Goal: Task Accomplishment & Management: Use online tool/utility

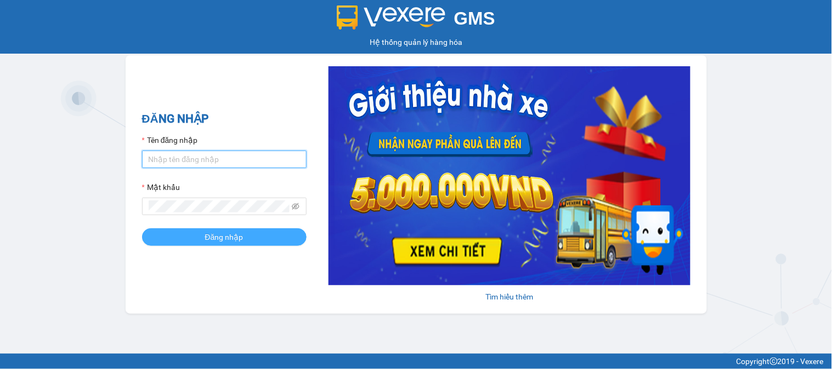
type input "anhlt.namcuonglimo"
click at [215, 240] on span "Đăng nhập" at bounding box center [224, 237] width 38 height 12
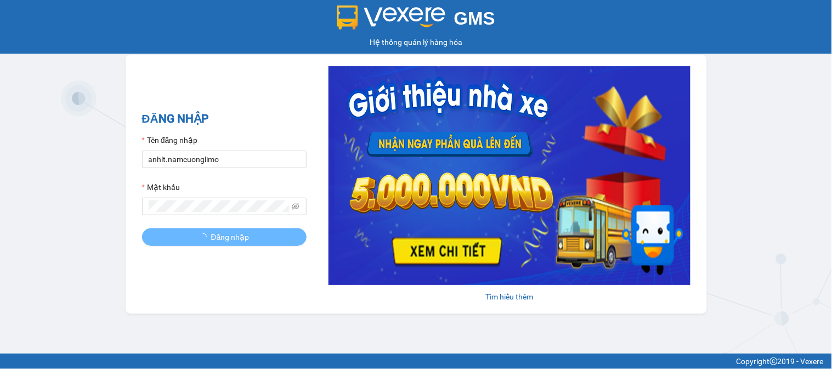
click at [231, 56] on div "ĐĂNG NHẬP Tên đăng nhập anhlt.namcuonglimo Mật khẩu Đăng nhập Tìm hiểu thêm" at bounding box center [416, 184] width 581 height 259
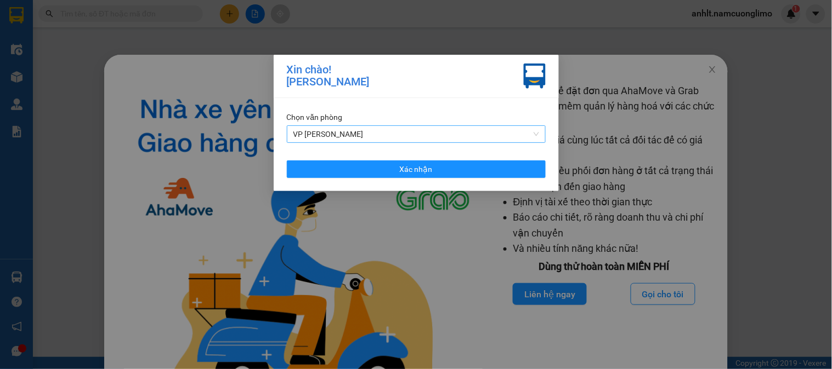
click at [350, 132] on span "VP [PERSON_NAME]" at bounding box center [416, 134] width 246 height 16
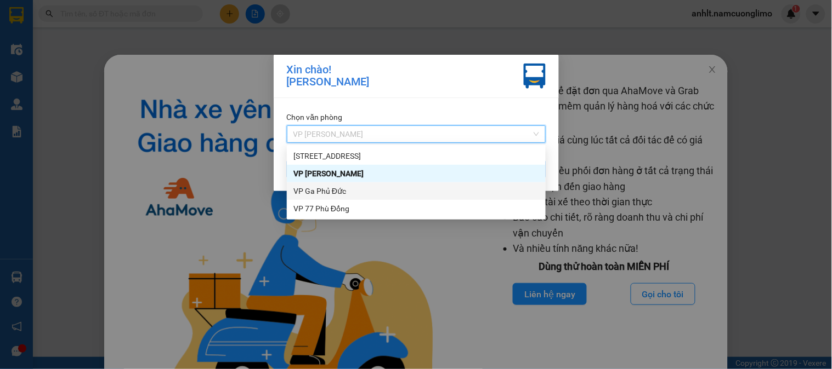
click at [340, 193] on div "VP Ga Phủ Đức" at bounding box center [416, 191] width 246 height 12
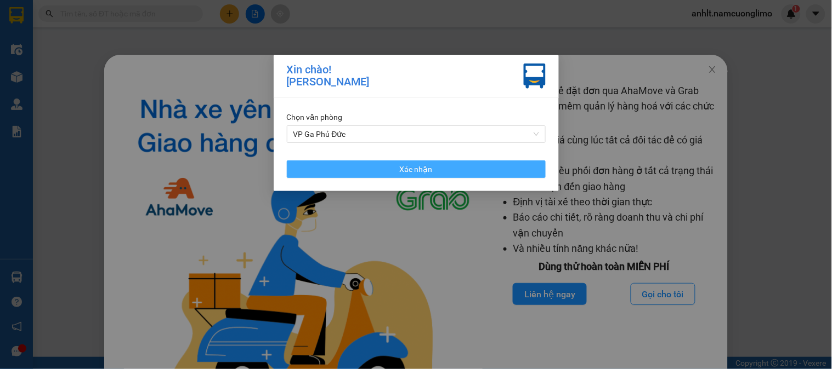
click at [470, 172] on button "Xác nhận" at bounding box center [416, 170] width 259 height 18
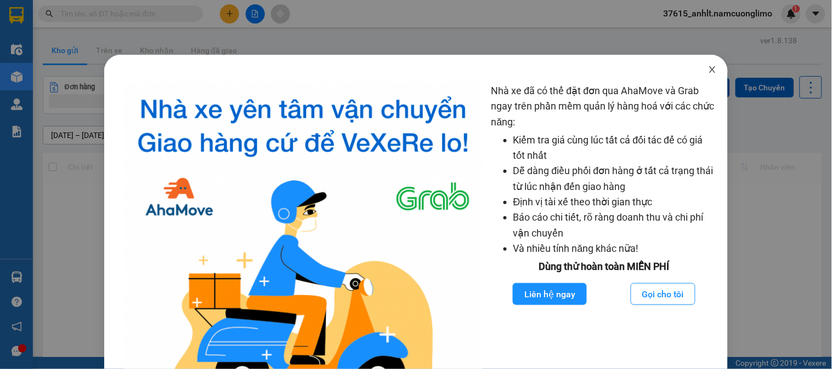
click at [709, 70] on icon "close" at bounding box center [712, 69] width 6 height 7
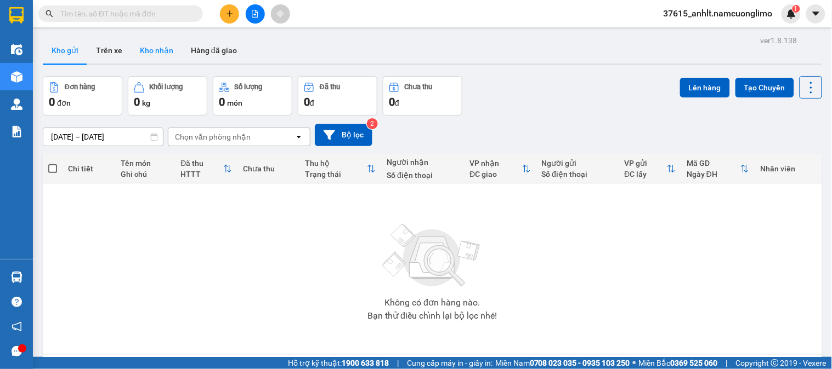
click at [151, 52] on button "Kho nhận" at bounding box center [156, 50] width 51 height 26
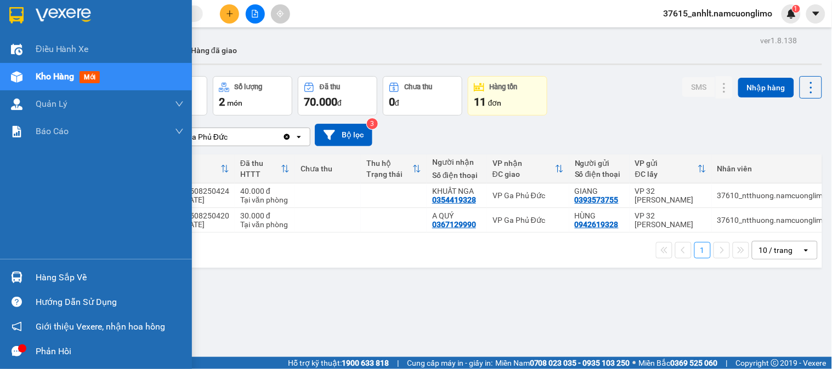
click at [17, 270] on div at bounding box center [16, 277] width 19 height 19
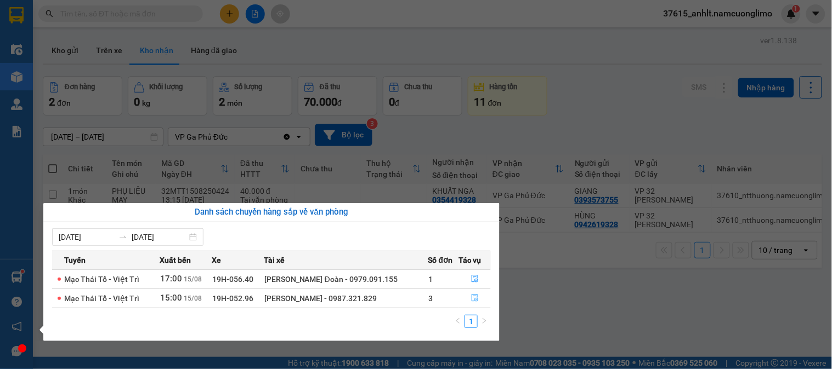
click at [477, 295] on button "button" at bounding box center [474, 299] width 31 height 18
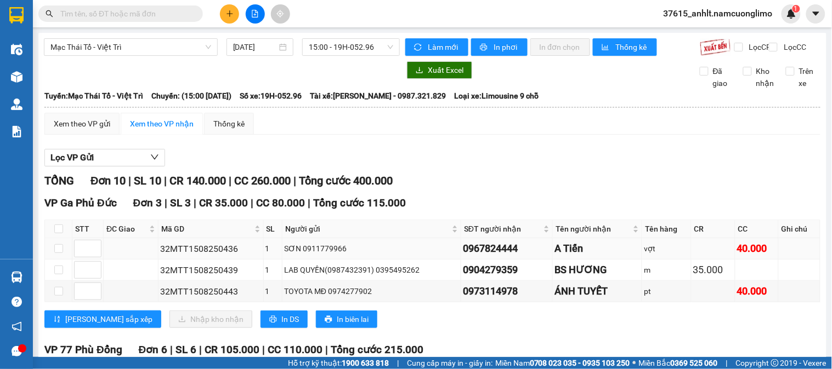
drag, startPoint x: 508, startPoint y: 266, endPoint x: 510, endPoint y: 258, distance: 8.1
click at [509, 257] on div "0967824444" at bounding box center [507, 248] width 88 height 15
click at [510, 257] on div "0967824444" at bounding box center [507, 248] width 88 height 15
click at [578, 209] on div "VP Ga Phủ Đức Đơn 3 | SL 3 | CR 35.000 | CC 80.000 | Tổng cước 115.000" at bounding box center [432, 203] width 776 height 16
click at [568, 167] on div "Lọc VP Gửi" at bounding box center [432, 158] width 776 height 18
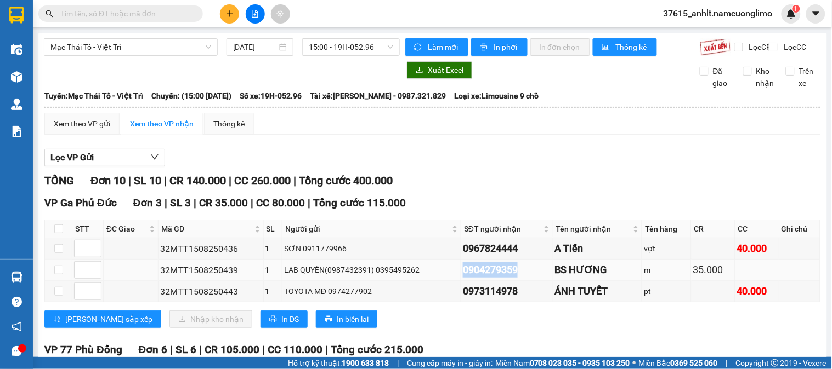
drag, startPoint x: 511, startPoint y: 278, endPoint x: 452, endPoint y: 280, distance: 59.2
click at [461, 280] on td "0904279359" at bounding box center [507, 270] width 92 height 21
copy div "0904279359"
click at [58, 234] on input "checkbox" at bounding box center [58, 229] width 9 height 9
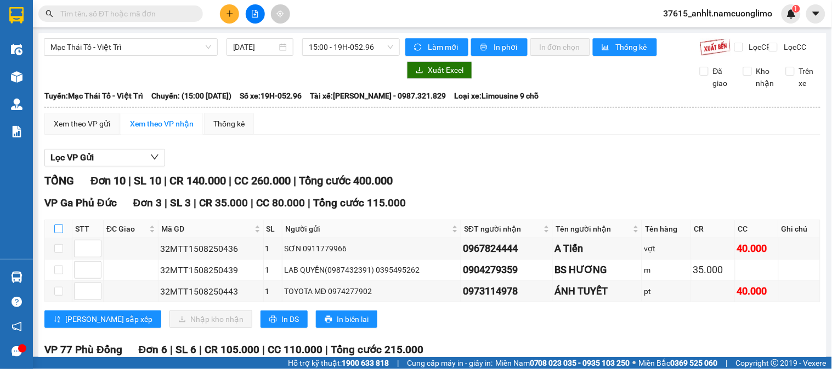
checkbox input "true"
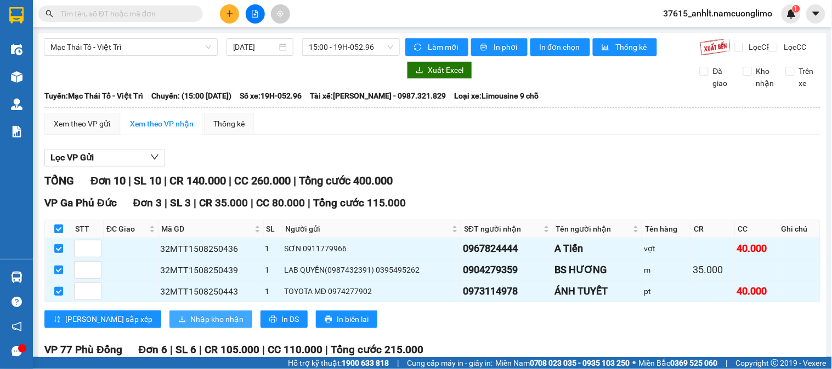
click at [190, 326] on span "Nhập kho nhận" at bounding box center [216, 320] width 53 height 12
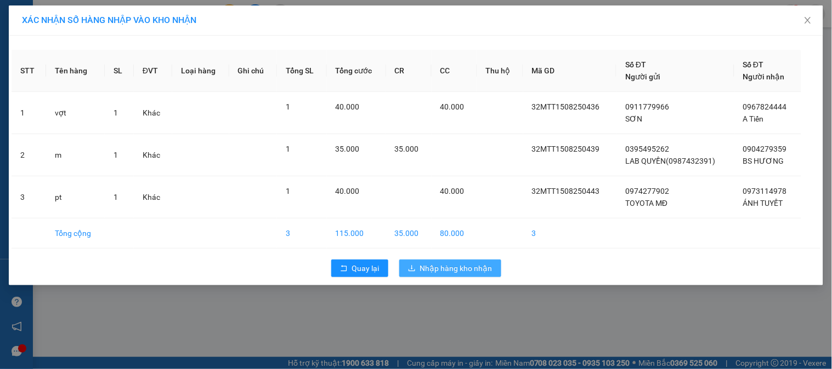
click at [470, 266] on span "Nhập hàng kho nhận" at bounding box center [456, 269] width 72 height 12
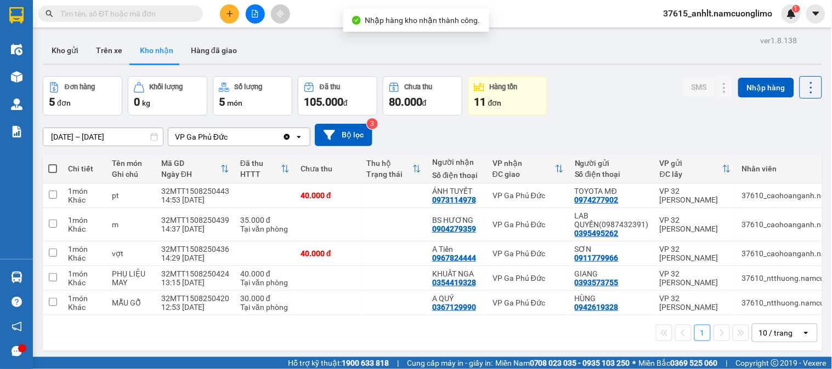
click at [551, 128] on div "[DATE] – [DATE] Press the down arrow key to interact with the calendar and sele…" at bounding box center [432, 135] width 779 height 22
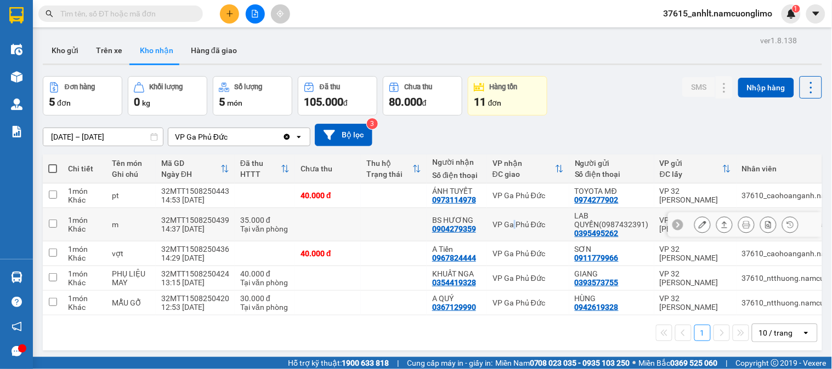
click at [511, 212] on td "VP Ga Phủ Đức" at bounding box center [528, 224] width 82 height 33
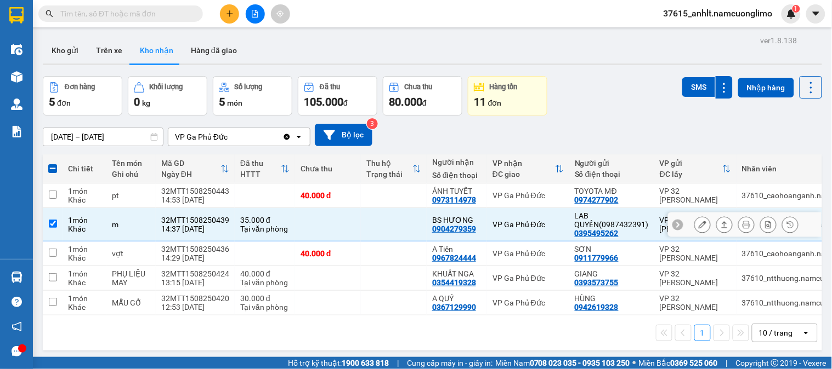
click at [505, 220] on div "VP Ga Phủ Đức" at bounding box center [527, 224] width 71 height 9
checkbox input "false"
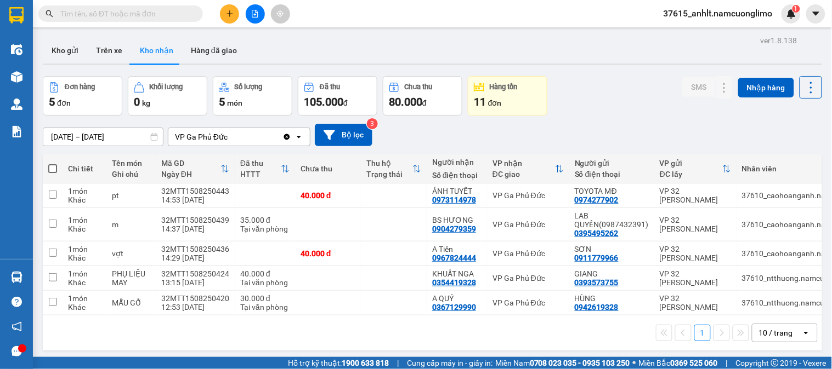
click at [121, 343] on div "1 10 / trang open" at bounding box center [432, 333] width 770 height 19
click at [490, 130] on div "[DATE] – [DATE] Press the down arrow key to interact with the calendar and sele…" at bounding box center [432, 135] width 779 height 22
click at [415, 128] on div "[DATE] – [DATE] Press the down arrow key to interact with the calendar and sele…" at bounding box center [432, 135] width 779 height 22
click at [378, 251] on td at bounding box center [394, 254] width 66 height 25
checkbox input "true"
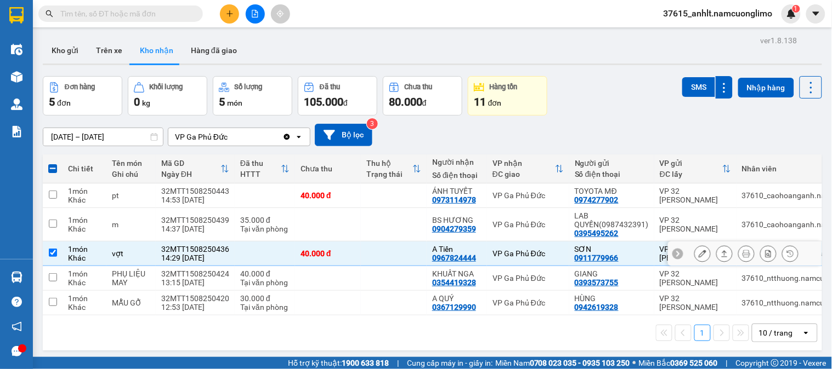
click at [698, 255] on icon at bounding box center [702, 254] width 8 height 8
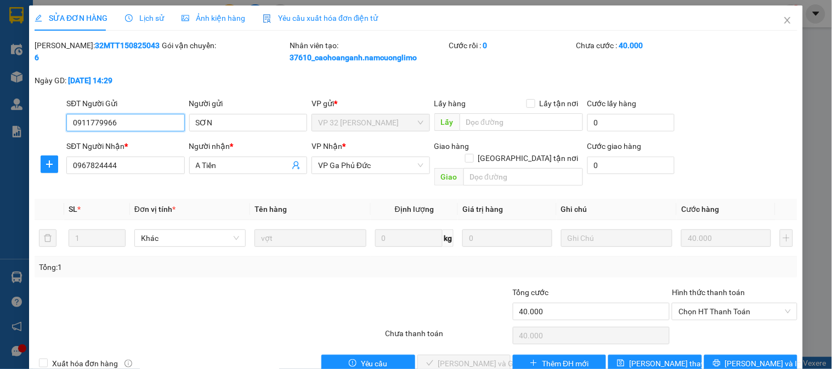
type input "0911779966"
type input "SƠN"
type input "0967824444"
type input "A Tiến"
type input "40.000"
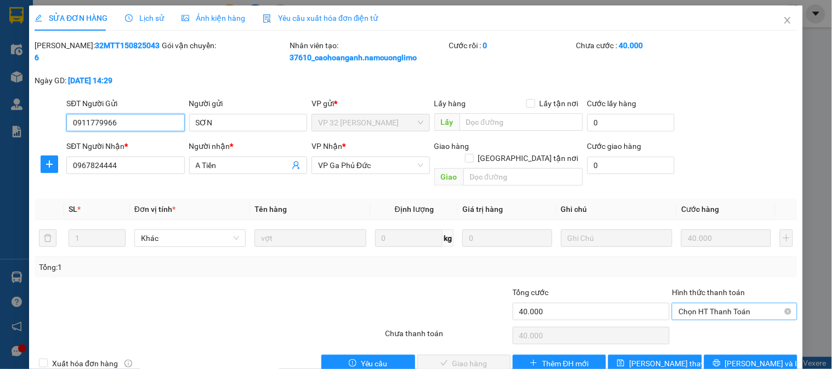
click at [686, 304] on span "Chọn HT Thanh Toán" at bounding box center [734, 312] width 112 height 16
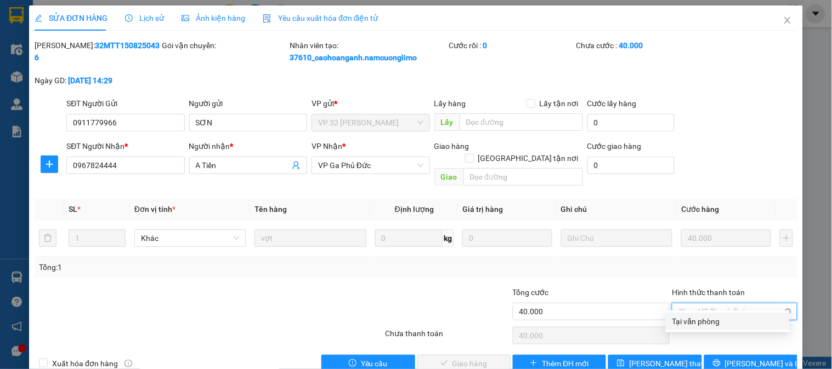
click at [687, 320] on div "Tại văn phòng" at bounding box center [727, 322] width 111 height 12
type input "0"
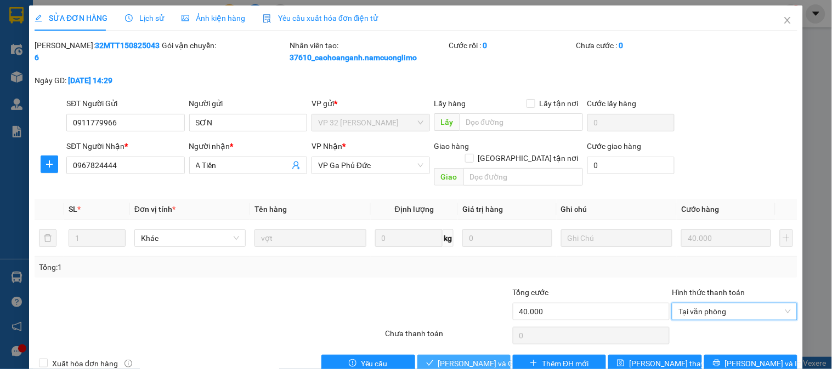
click at [464, 358] on span "[PERSON_NAME] và Giao hàng" at bounding box center [490, 364] width 105 height 12
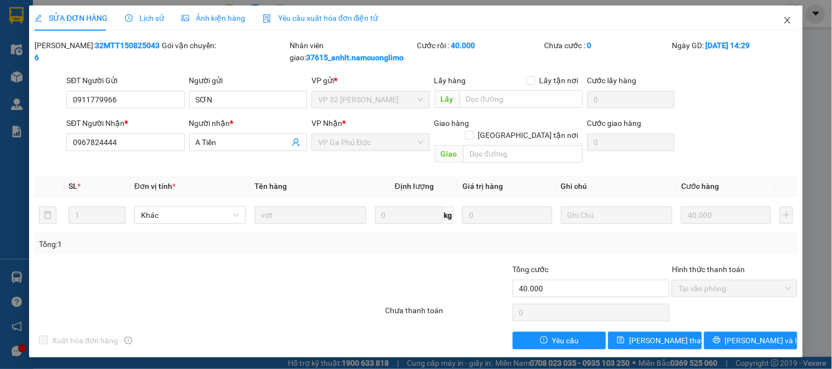
click at [782, 18] on span "Close" at bounding box center [787, 20] width 31 height 31
